Goal: Information Seeking & Learning: Learn about a topic

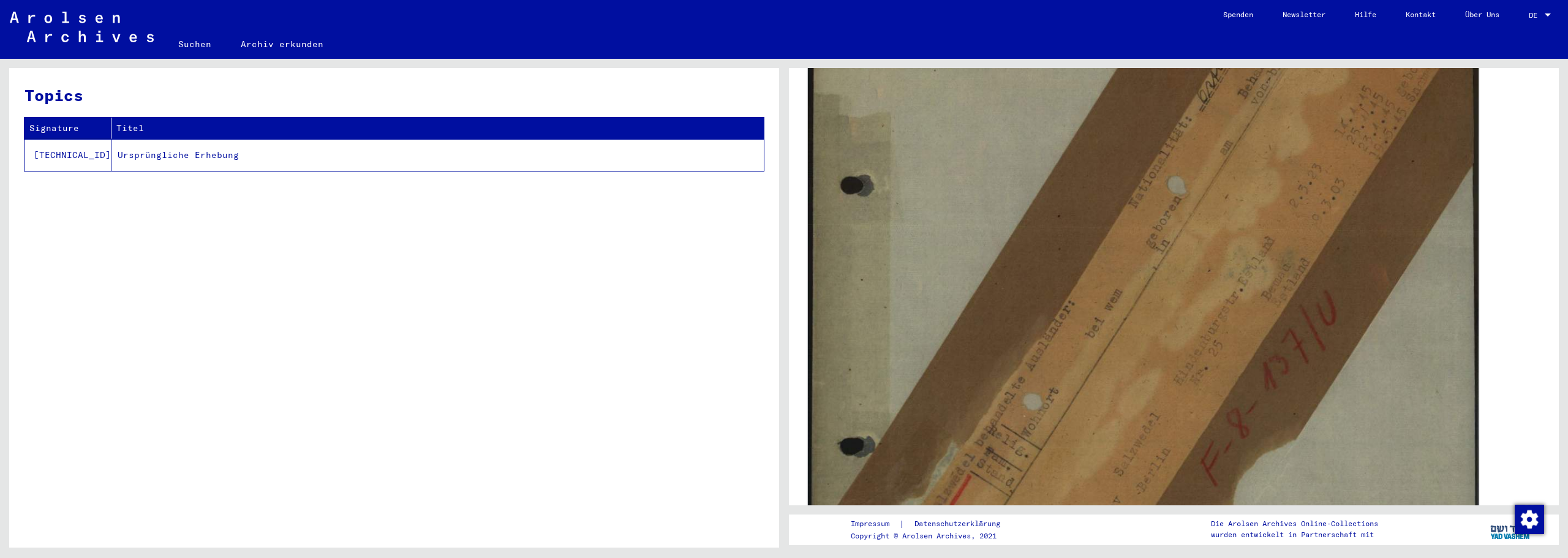
scroll to position [409, 0]
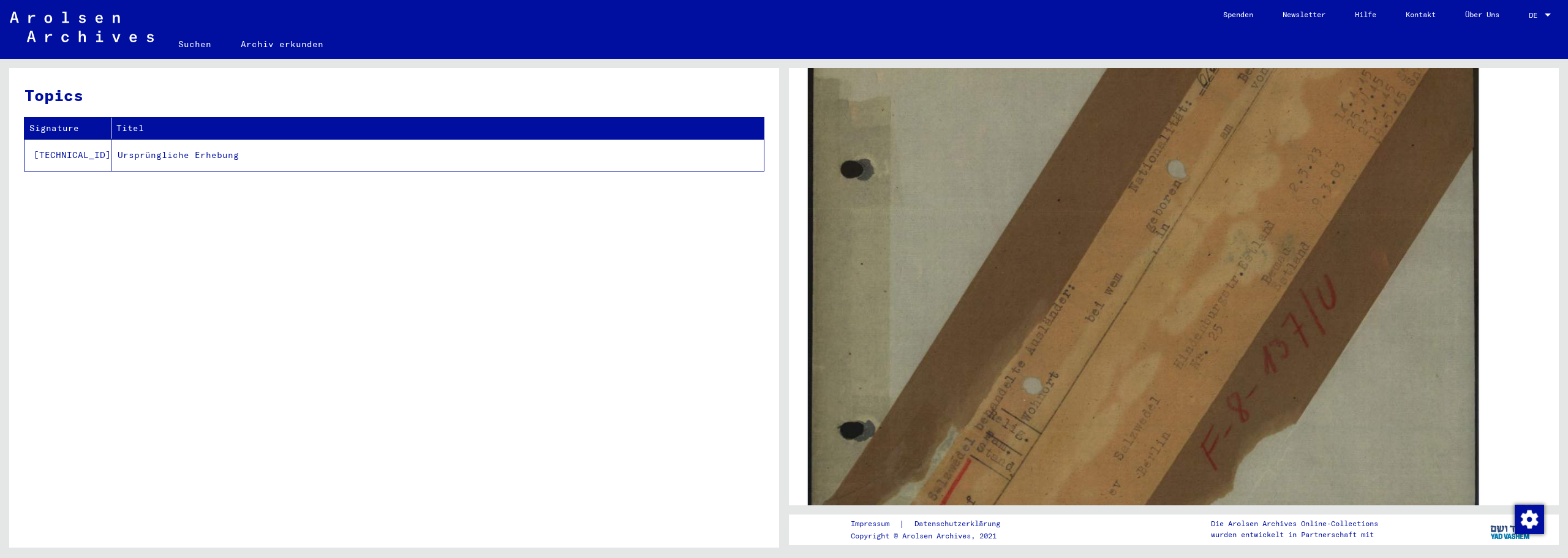
click at [1009, 252] on img at bounding box center [1143, 330] width 670 height 868
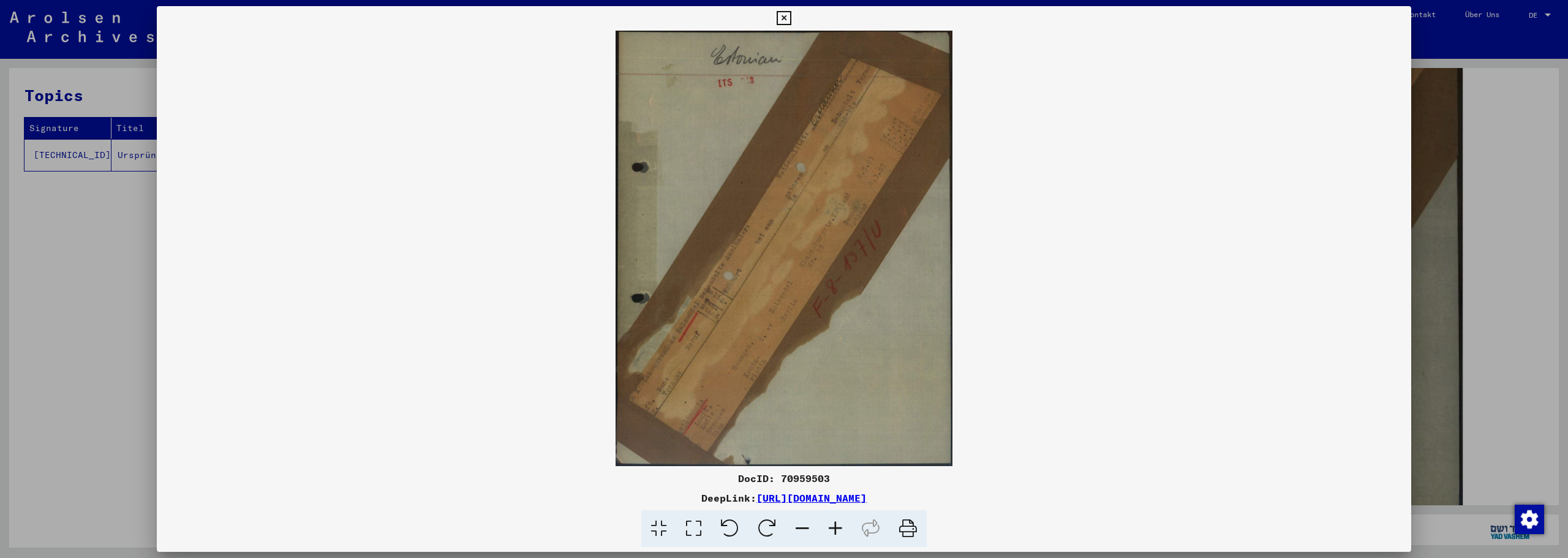
click at [835, 531] on icon at bounding box center [836, 529] width 33 height 37
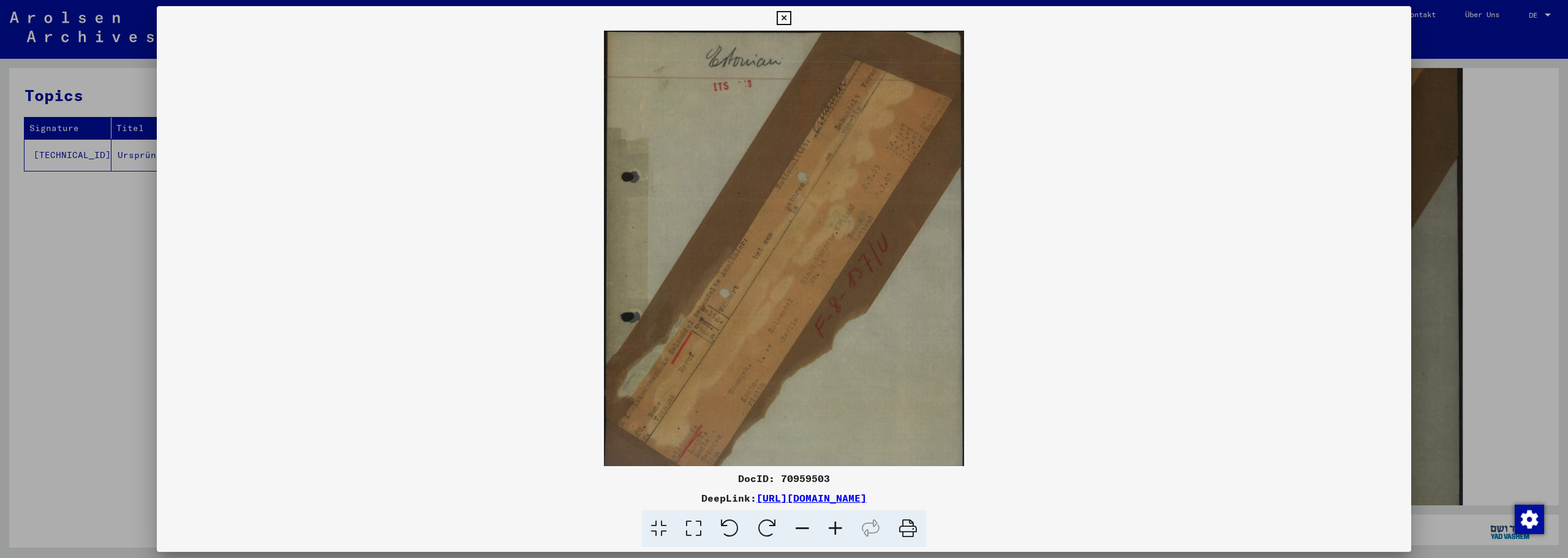
click at [835, 531] on icon at bounding box center [836, 529] width 33 height 37
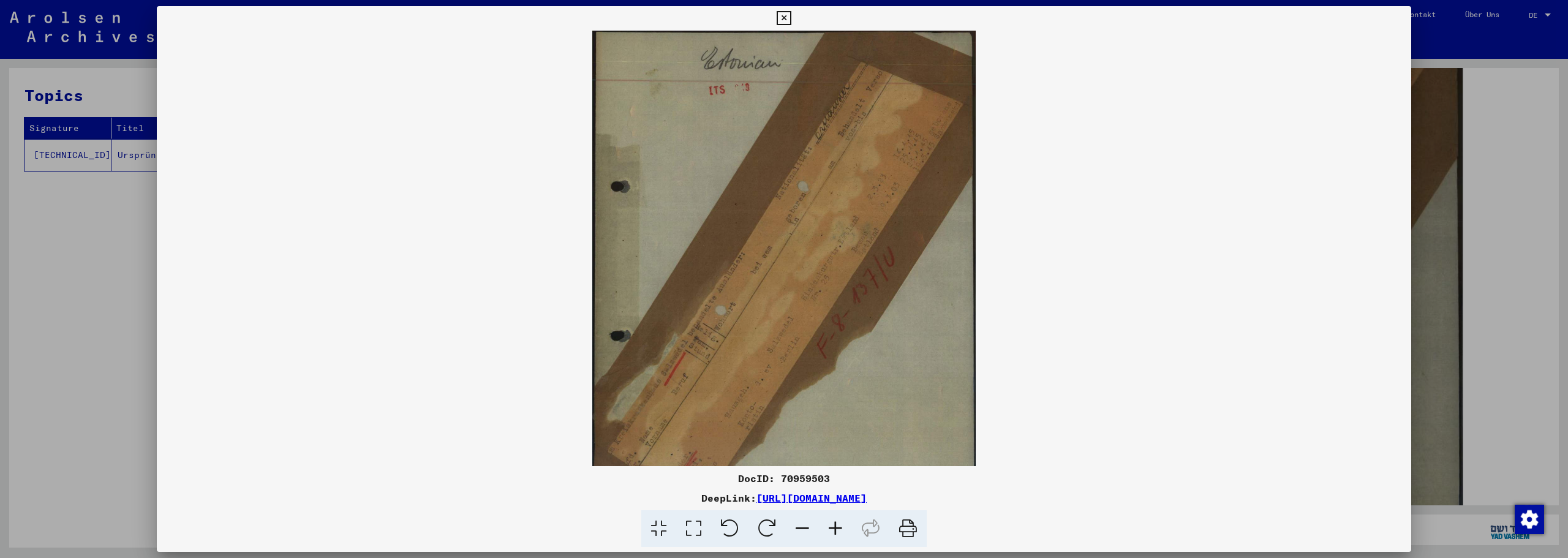
click at [835, 531] on icon at bounding box center [836, 529] width 33 height 37
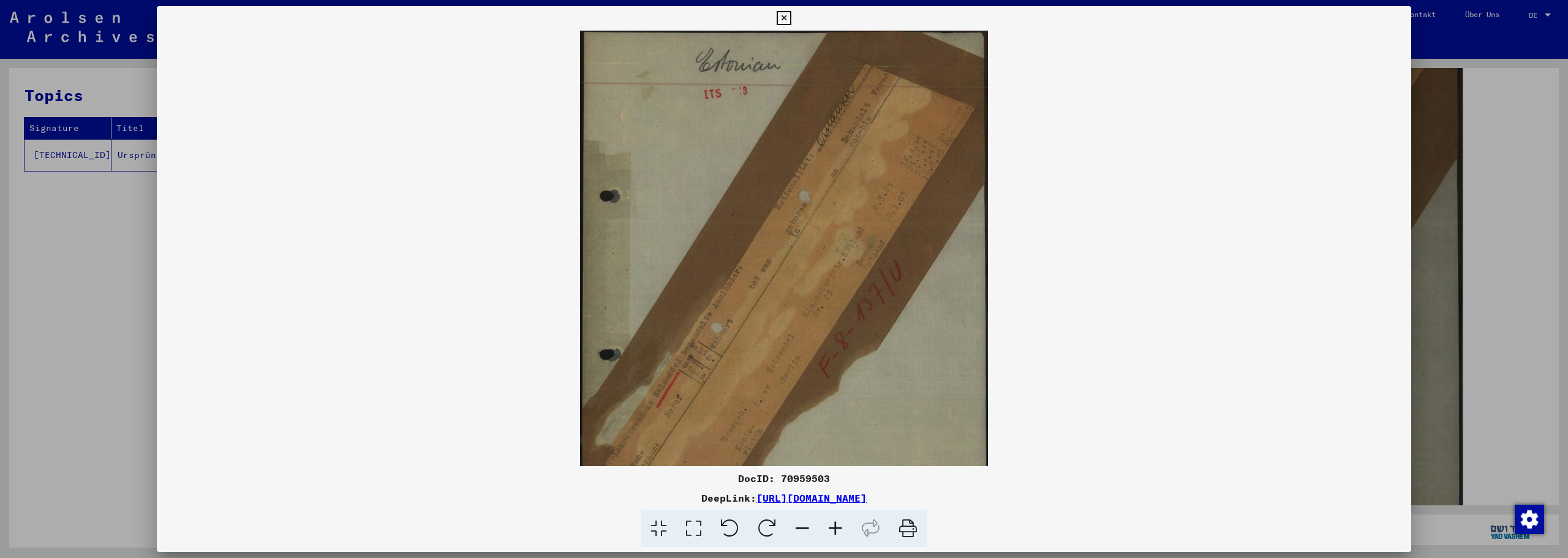
click at [835, 531] on icon at bounding box center [836, 529] width 33 height 37
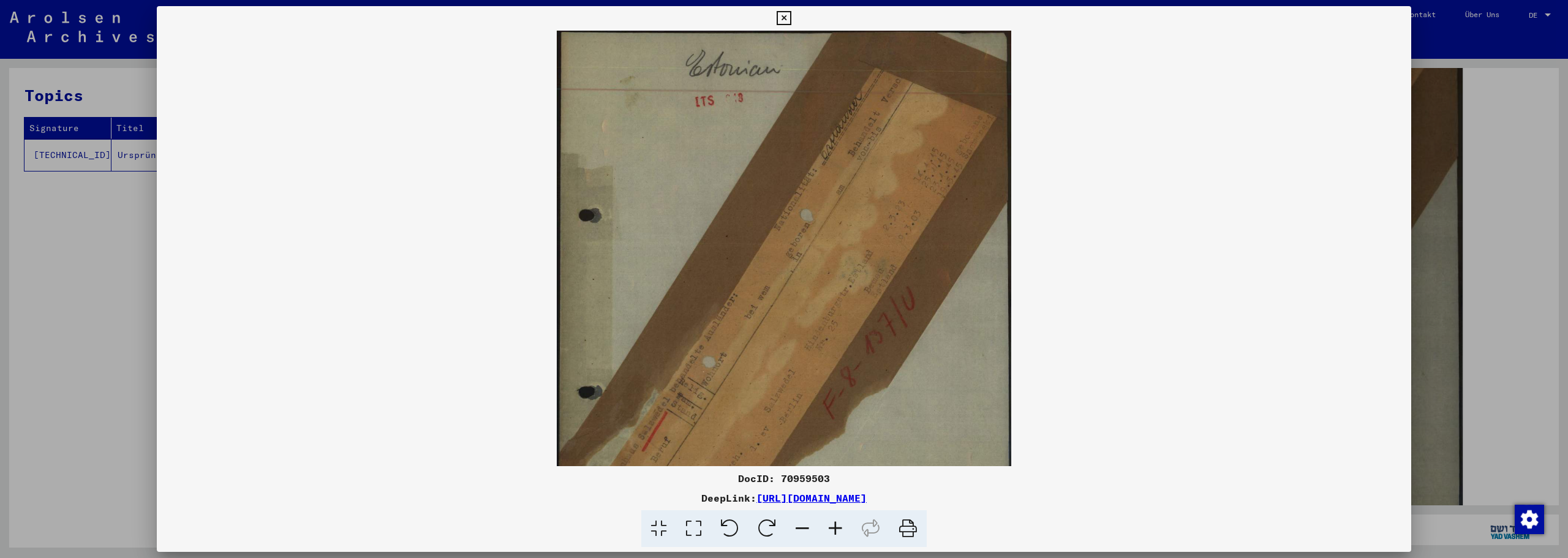
click at [835, 531] on icon at bounding box center [836, 529] width 33 height 37
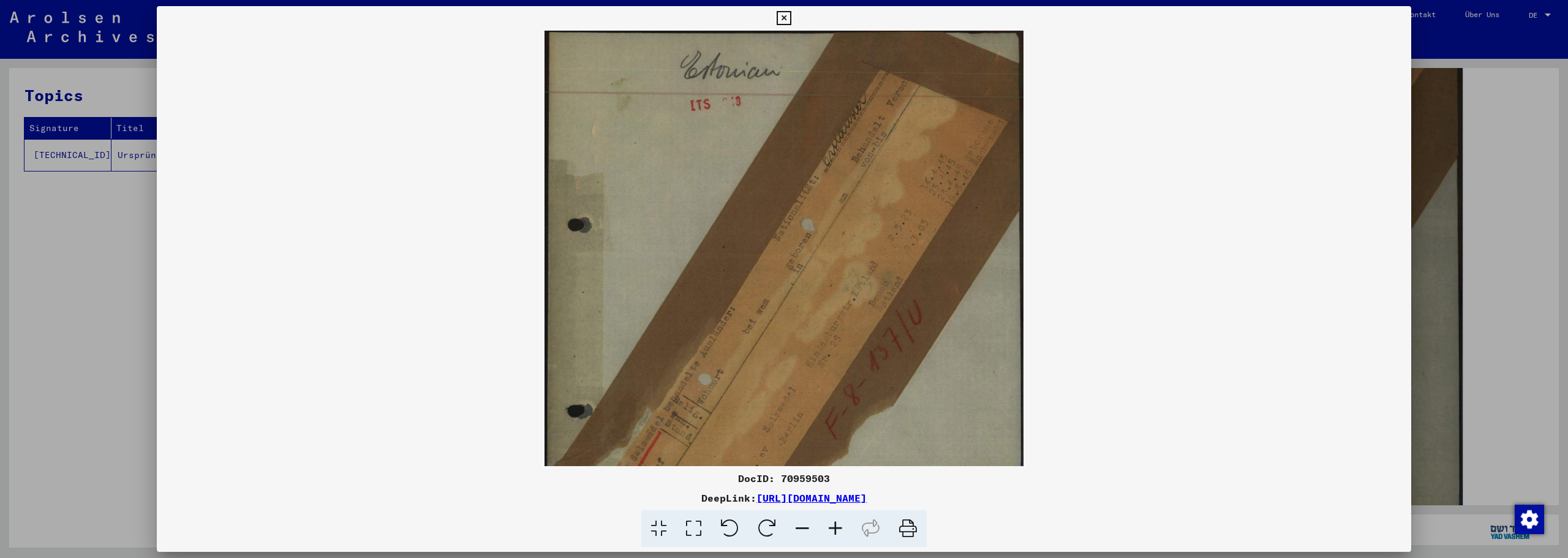
click at [835, 531] on icon at bounding box center [836, 529] width 33 height 37
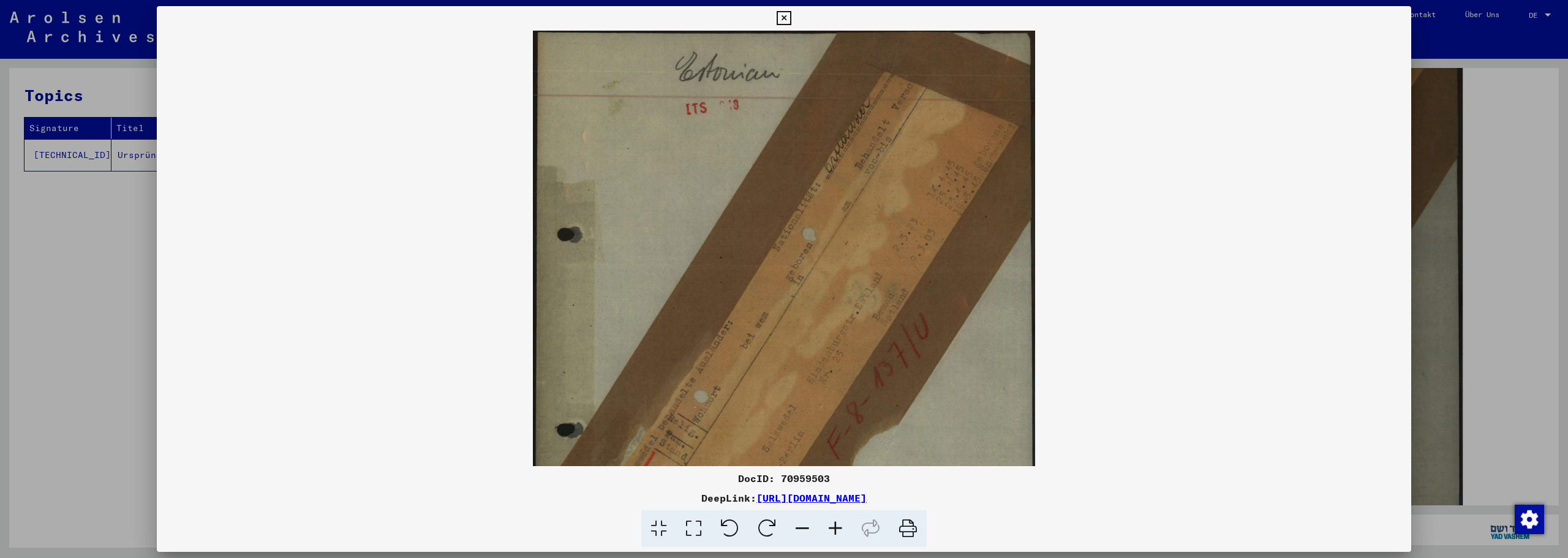
click at [835, 531] on icon at bounding box center [836, 529] width 33 height 37
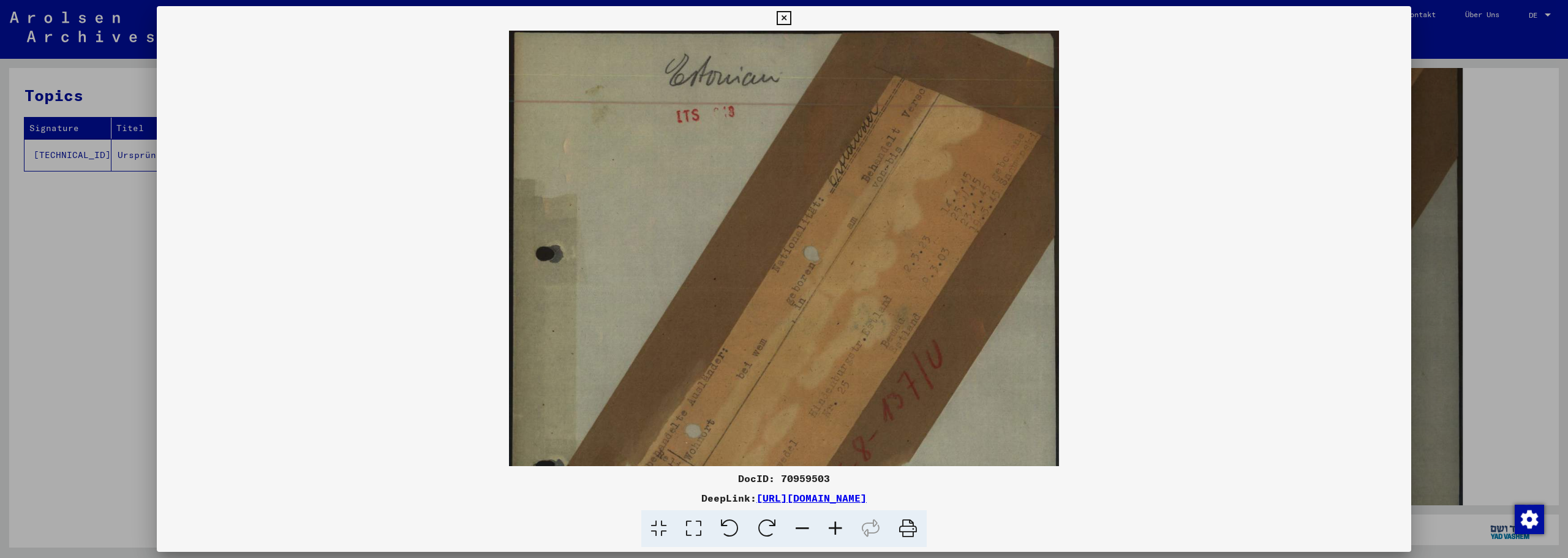
click at [835, 531] on icon at bounding box center [836, 529] width 33 height 37
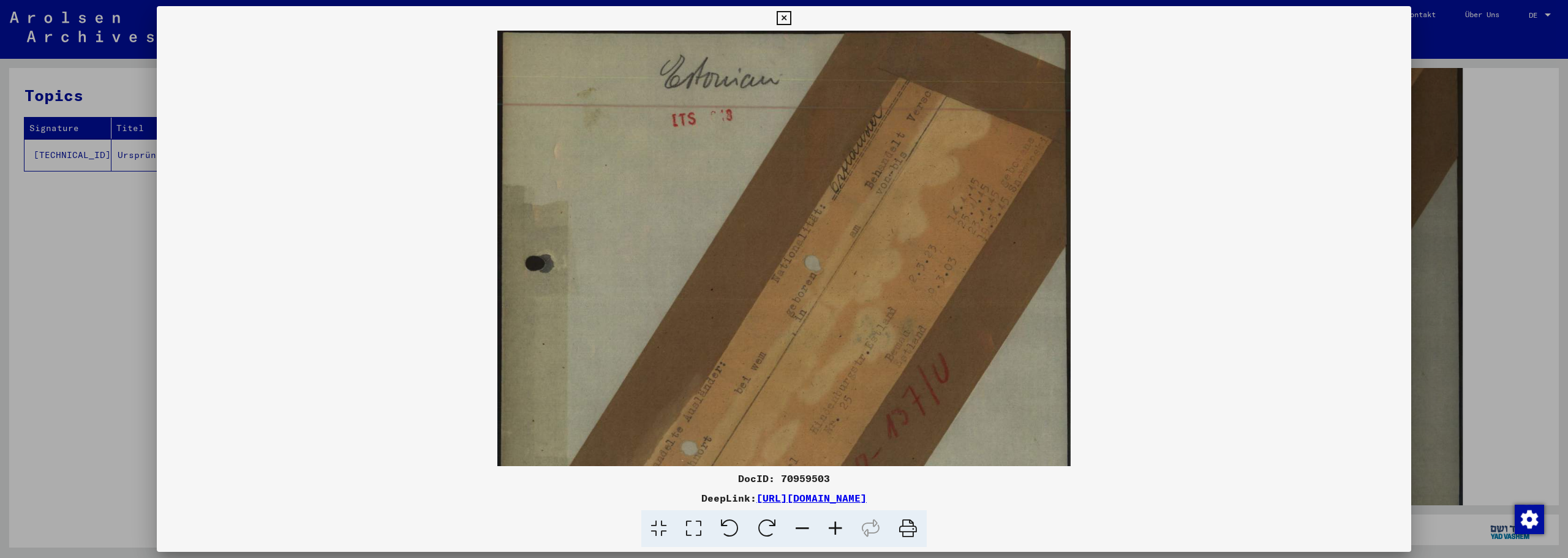
click at [835, 531] on icon at bounding box center [836, 529] width 33 height 37
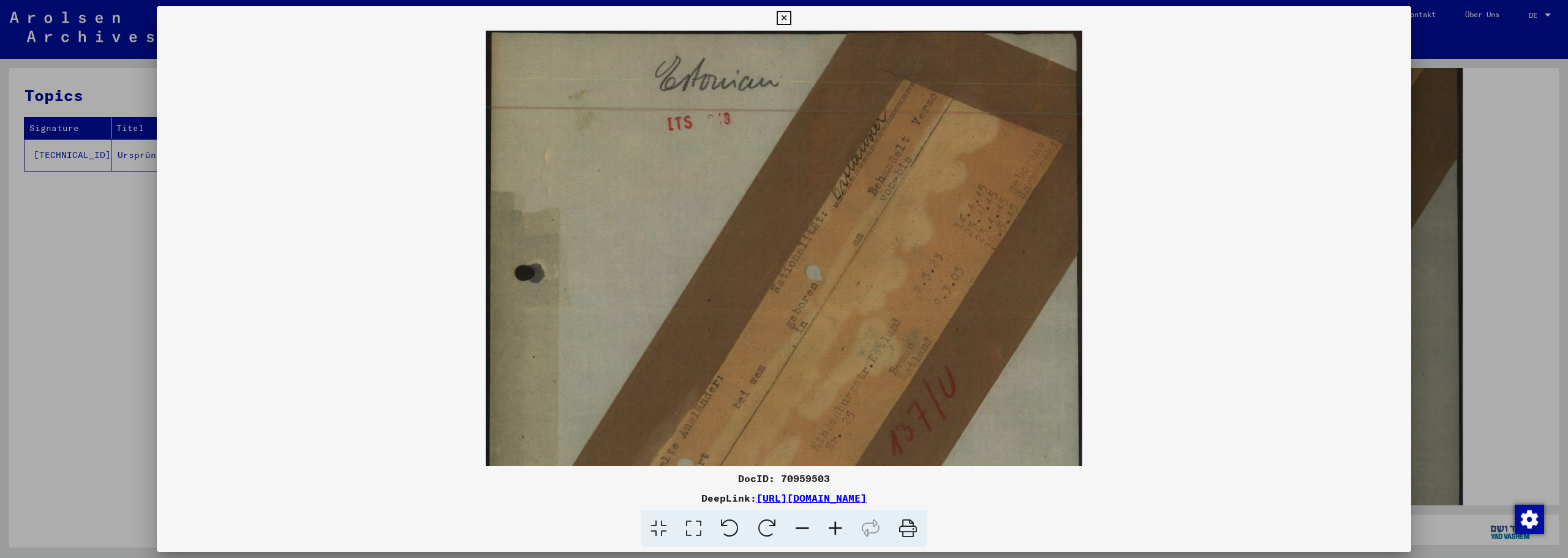
click at [835, 531] on icon at bounding box center [836, 529] width 33 height 37
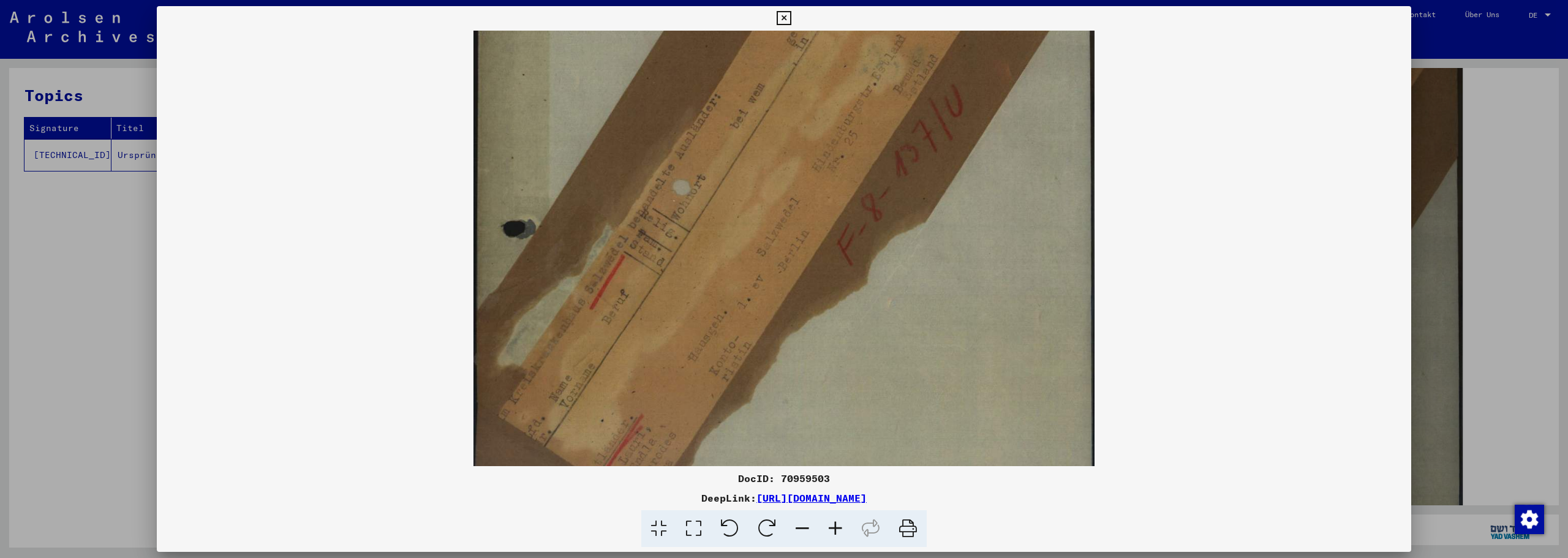
drag, startPoint x: 834, startPoint y: 431, endPoint x: 808, endPoint y: 139, distance: 293.2
click at [808, 139] on img at bounding box center [784, 137] width 621 height 803
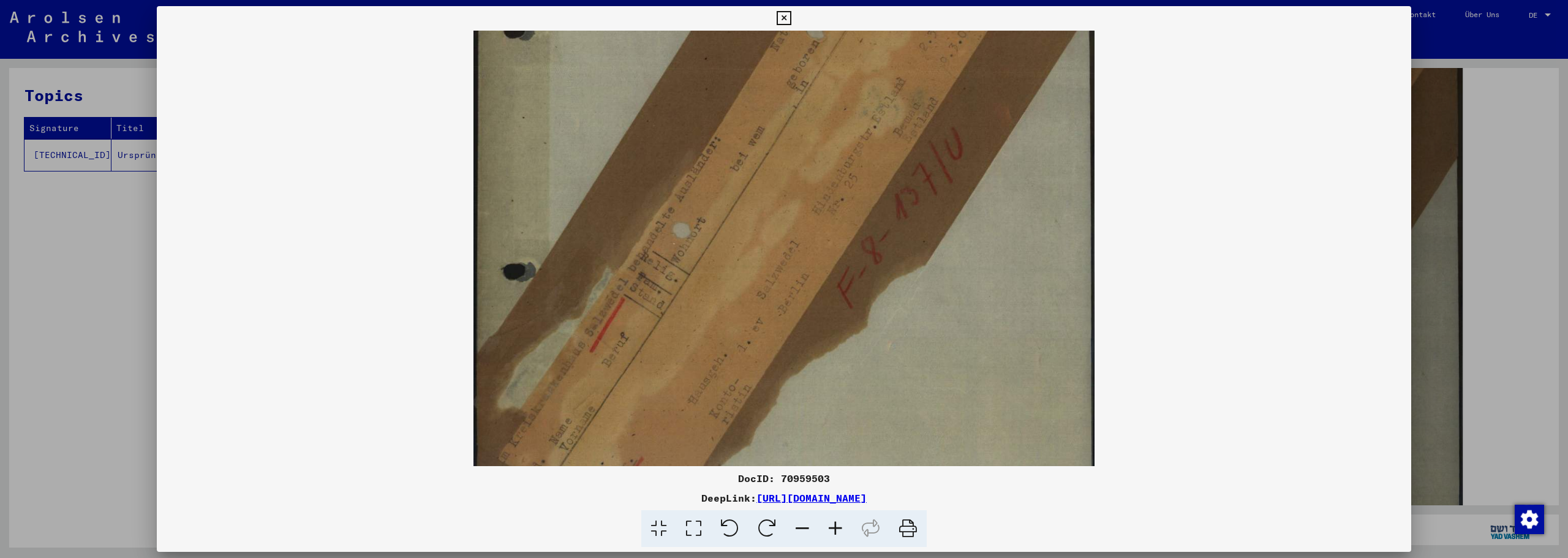
scroll to position [249, 0]
drag, startPoint x: 815, startPoint y: 326, endPoint x: 756, endPoint y: 372, distance: 74.8
click at [756, 372] on img at bounding box center [784, 183] width 621 height 803
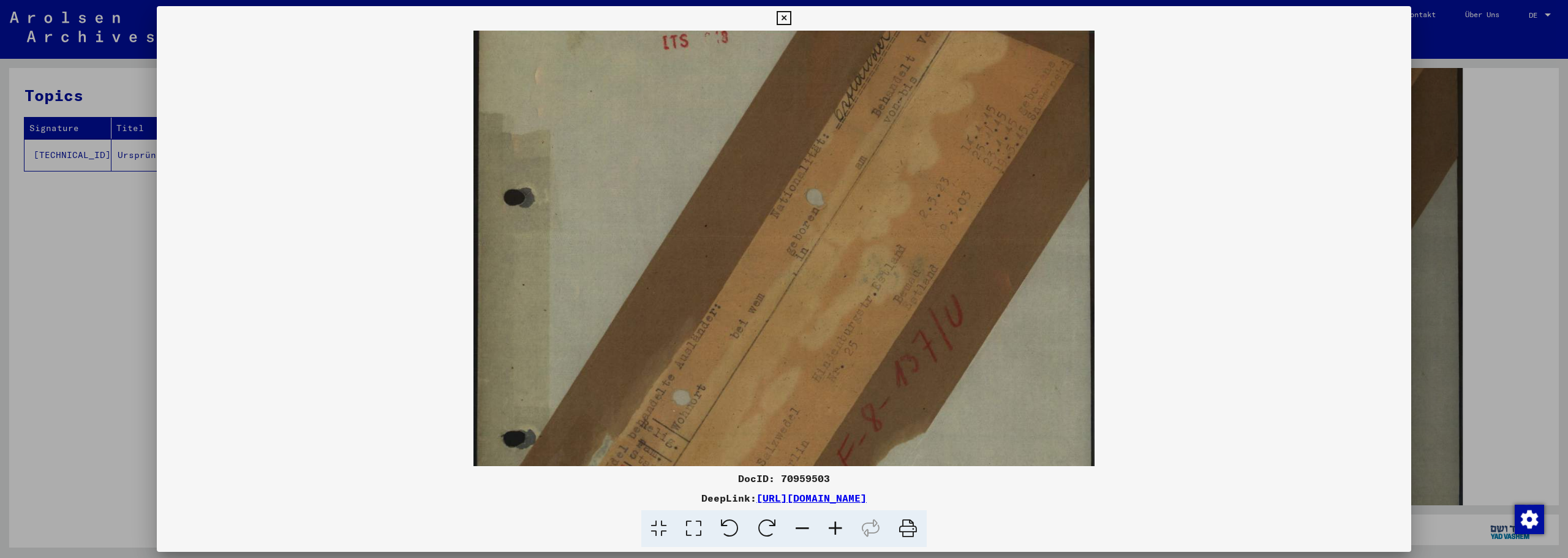
scroll to position [83, 0]
drag, startPoint x: 669, startPoint y: 302, endPoint x: 629, endPoint y: 354, distance: 65.6
click at [626, 356] on img at bounding box center [784, 349] width 621 height 803
